Goal: Navigation & Orientation: Find specific page/section

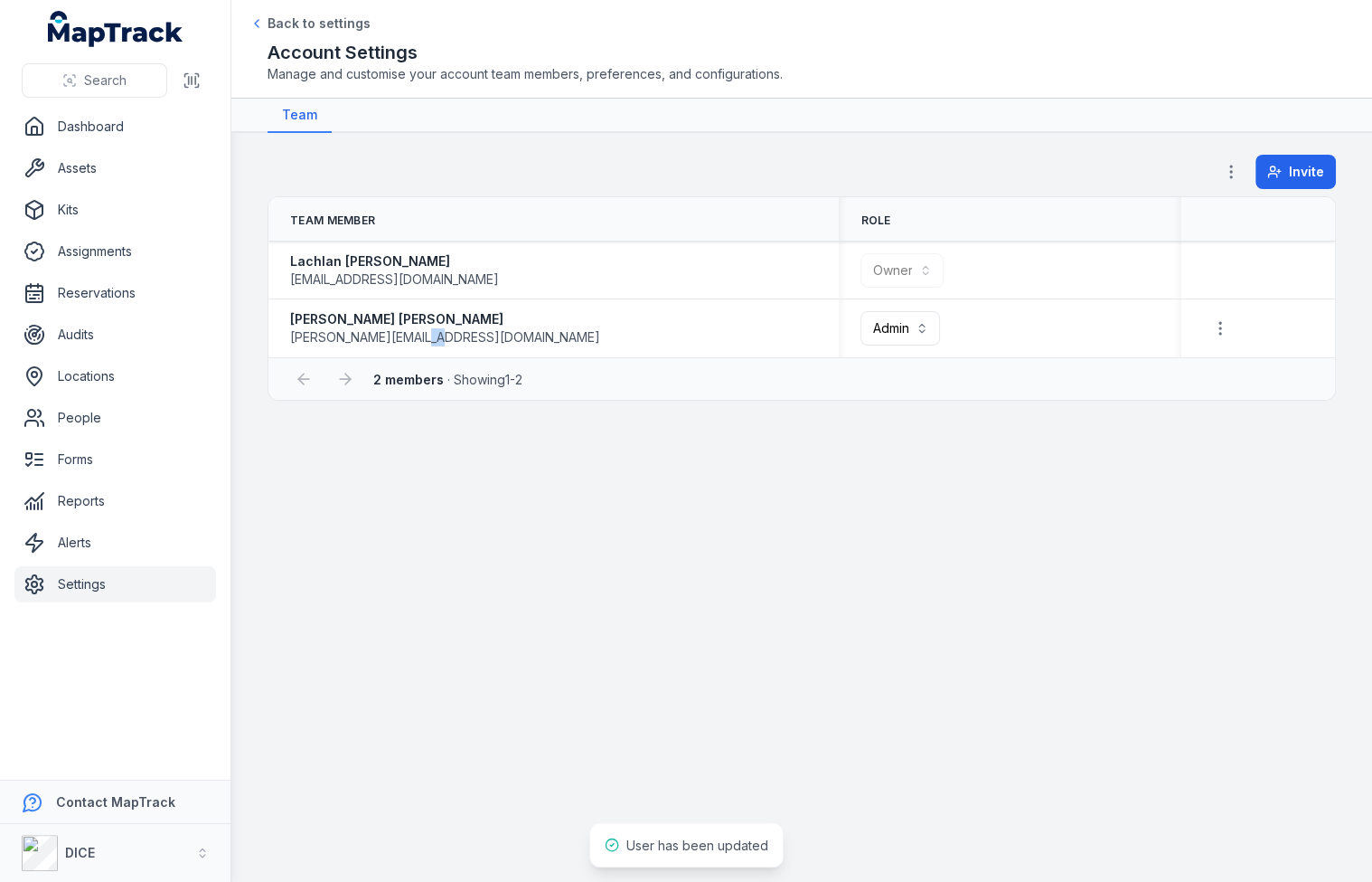
click at [425, 334] on span "[PERSON_NAME][EMAIL_ADDRESS][DOMAIN_NAME]" at bounding box center [445, 337] width 310 height 18
click at [610, 398] on main "**********" at bounding box center [802, 507] width 1141 height 749
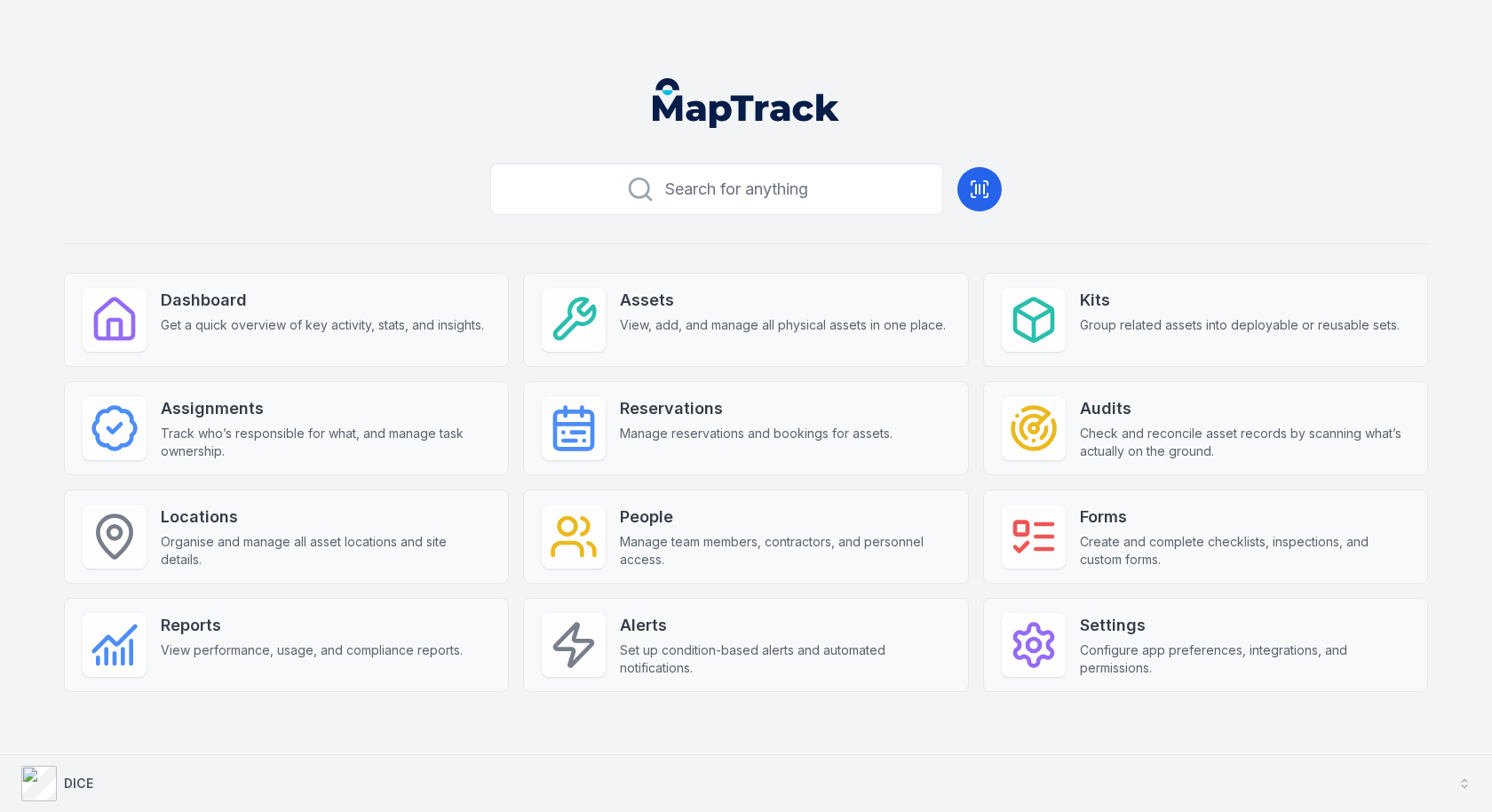
click at [670, 768] on button "DICE" at bounding box center [746, 784] width 1492 height 57
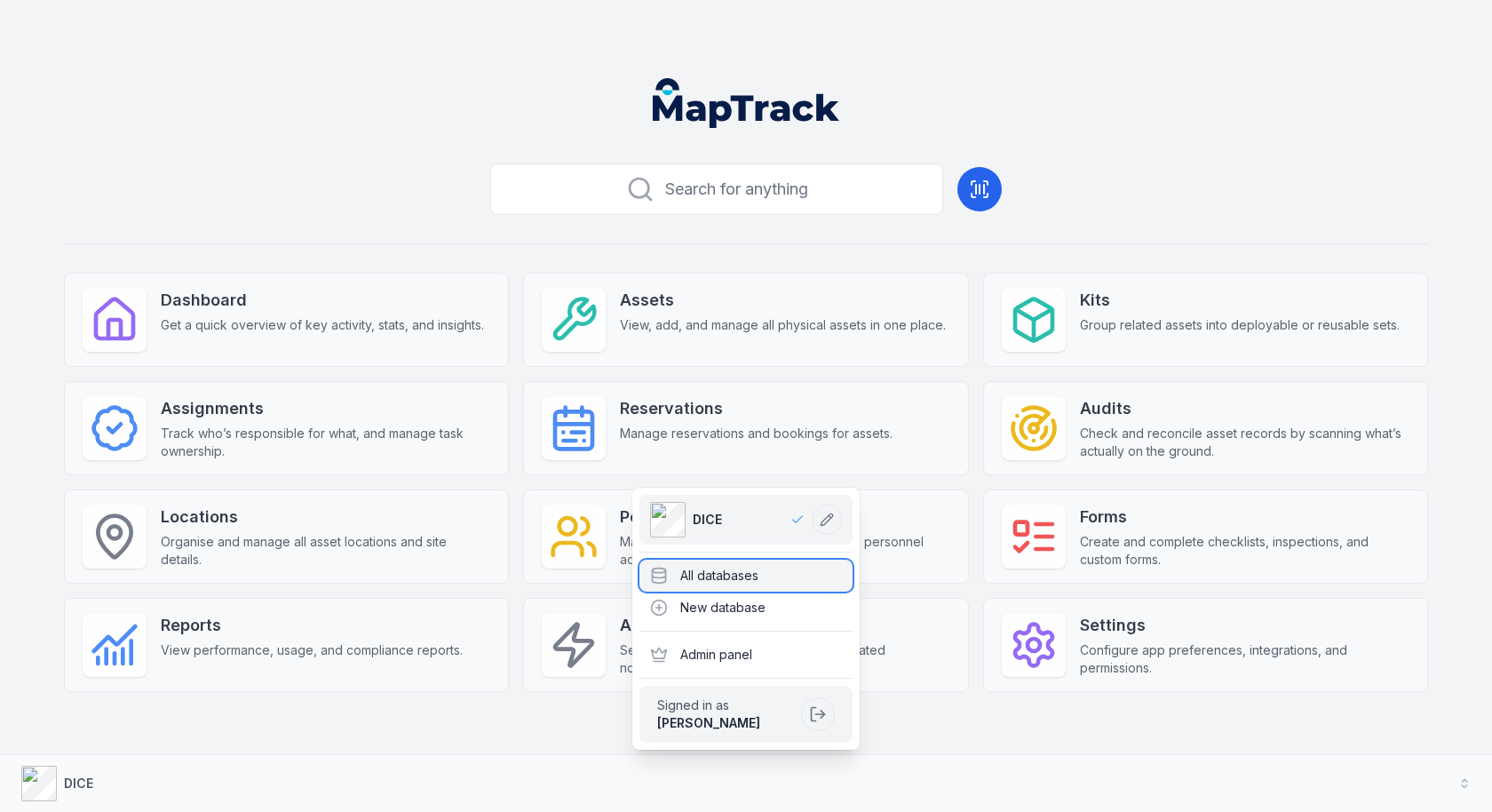
click at [750, 574] on div "All databases" at bounding box center [746, 575] width 213 height 32
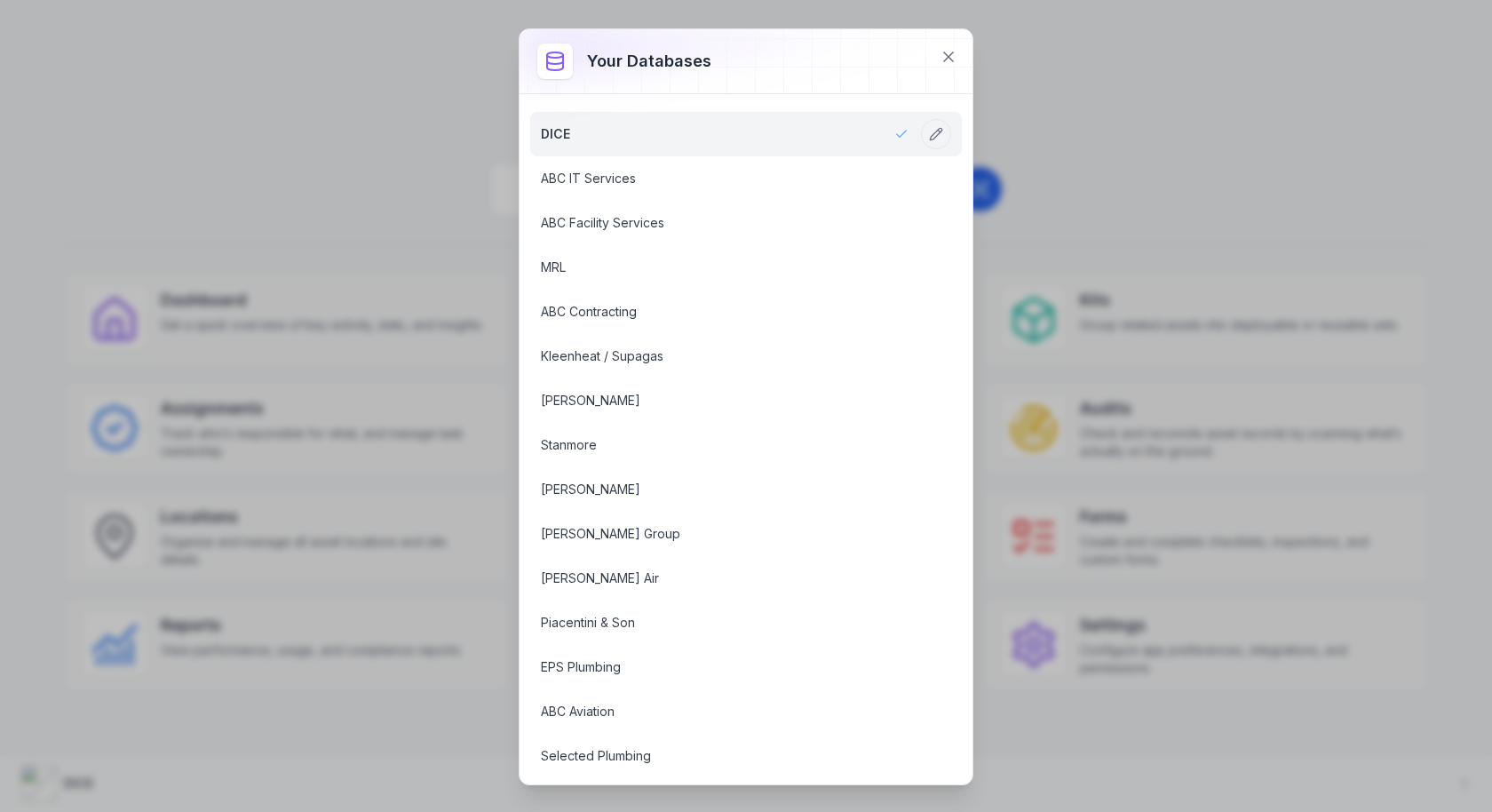
scroll to position [2221, 0]
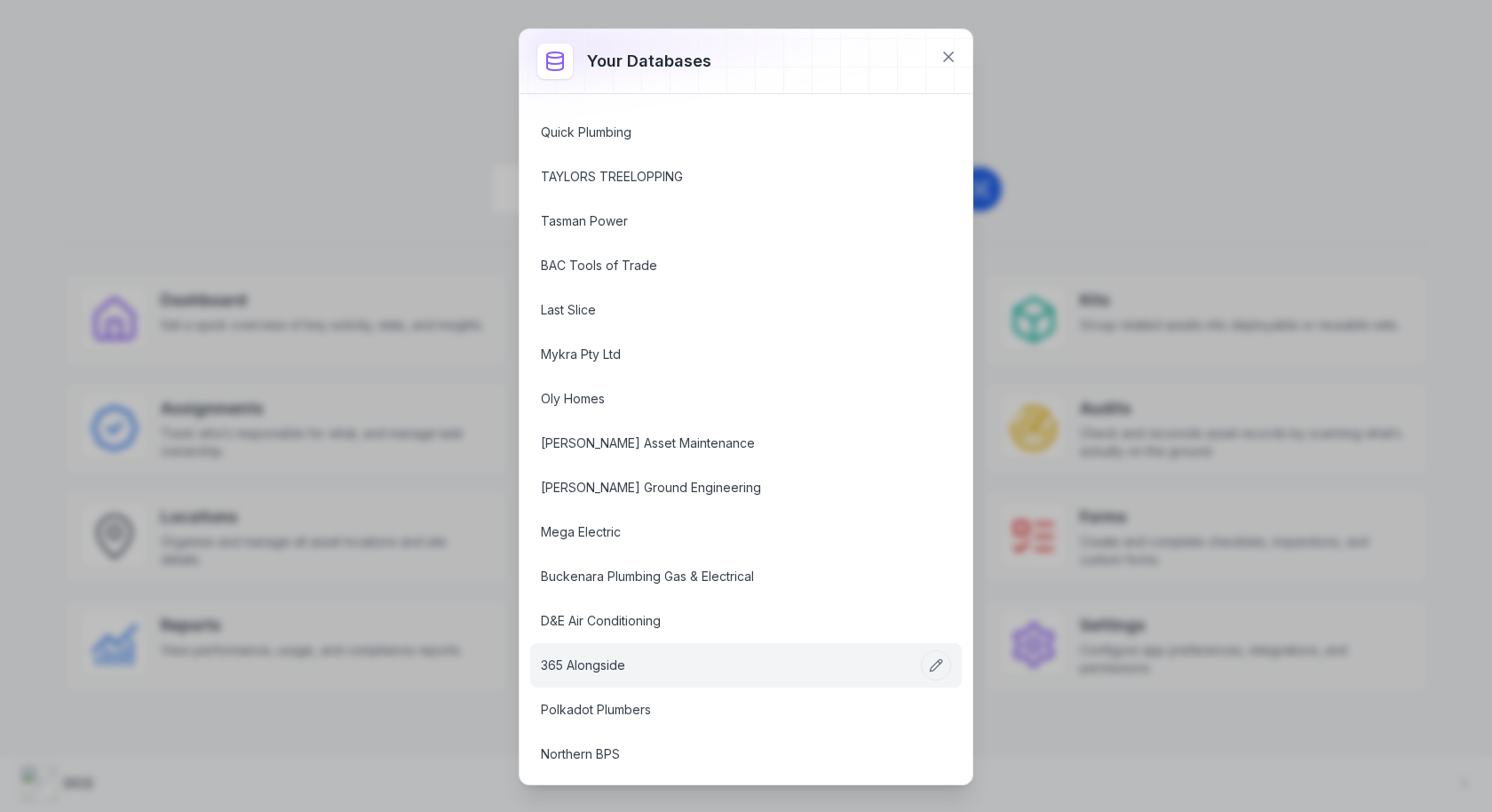
click at [611, 656] on link "365 Alongside" at bounding box center [724, 664] width 367 height 18
